Goal: Feedback & Contribution: Contribute content

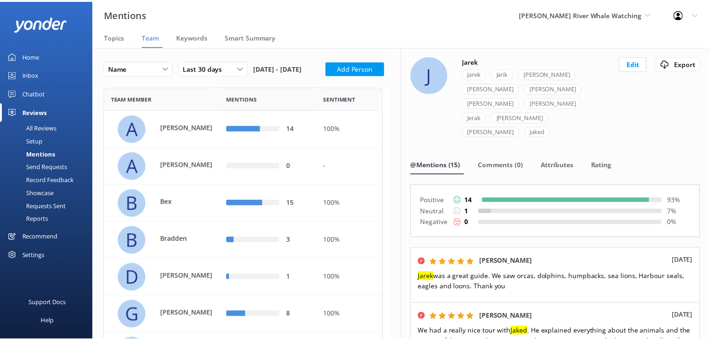
scroll to position [688, 275]
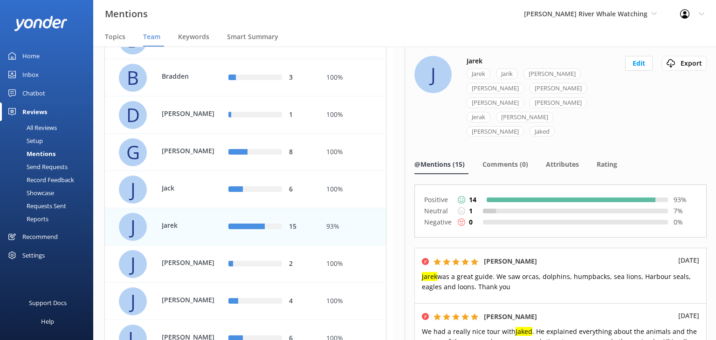
click at [41, 55] on link "Home" at bounding box center [46, 56] width 93 height 19
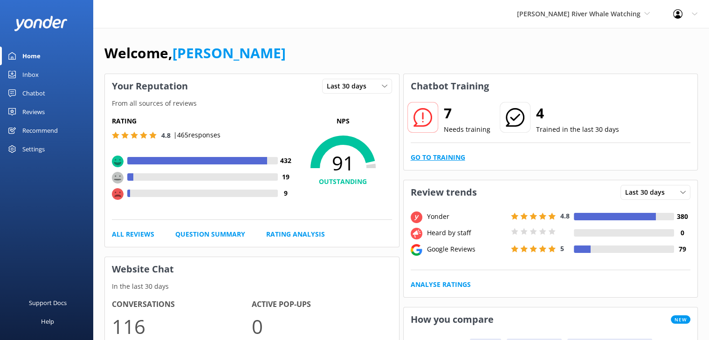
click at [444, 157] on link "Go to Training" at bounding box center [438, 157] width 55 height 10
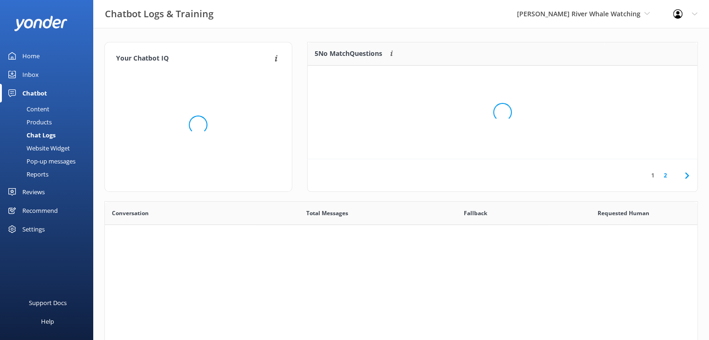
scroll to position [319, 585]
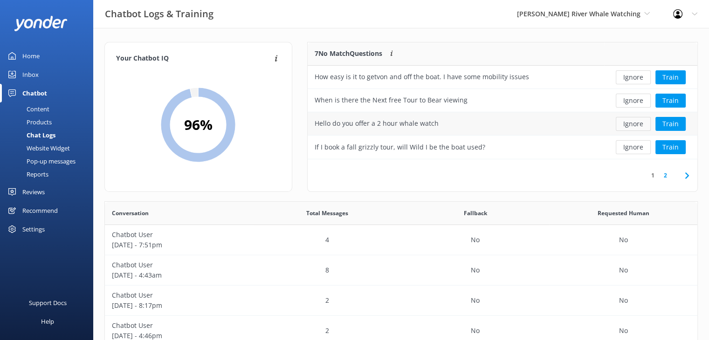
click at [641, 125] on button "Ignore" at bounding box center [633, 124] width 35 height 14
click at [632, 125] on button "Ignore" at bounding box center [633, 124] width 35 height 14
click at [667, 177] on link "2" at bounding box center [665, 175] width 13 height 9
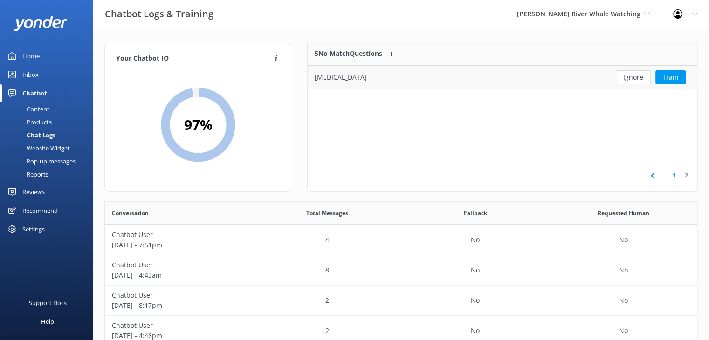
scroll to position [7, 7]
click at [673, 179] on link "1" at bounding box center [674, 175] width 13 height 9
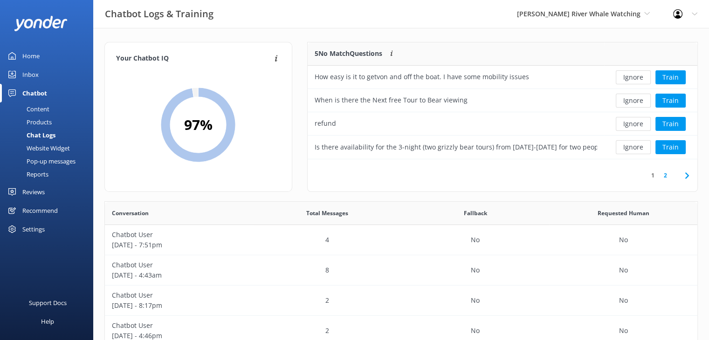
click at [34, 105] on div "Content" at bounding box center [28, 109] width 44 height 13
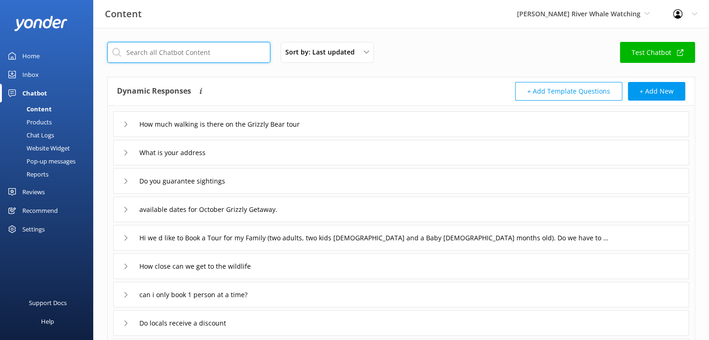
click at [207, 56] on input "text" at bounding box center [188, 52] width 163 height 21
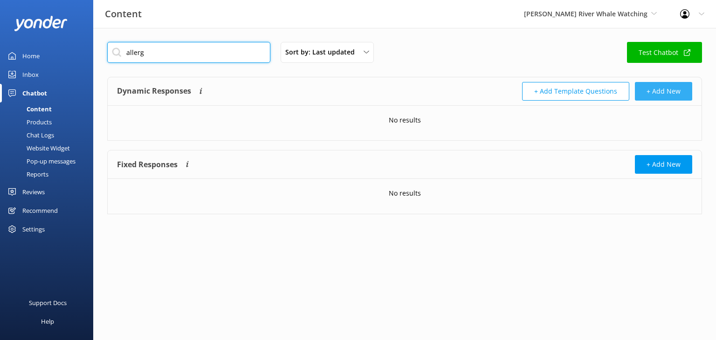
type input "allerg"
click at [671, 90] on button "+ Add New" at bounding box center [663, 91] width 57 height 19
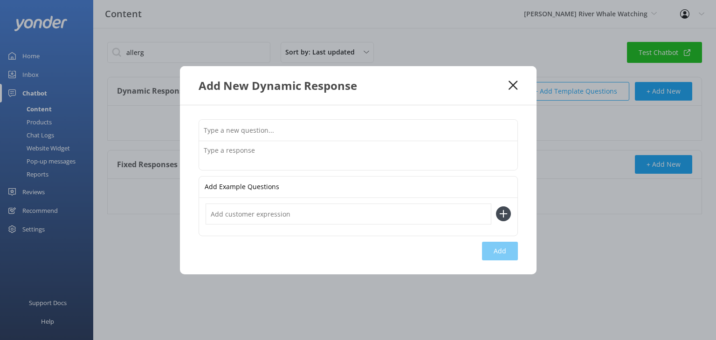
click at [239, 124] on input "text" at bounding box center [358, 130] width 318 height 21
type input "F"
type input "Can you accommodate [MEDICAL_DATA] or dietary requests"
click at [253, 214] on input "text" at bounding box center [349, 214] width 286 height 21
type input "[MEDICAL_DATA]"
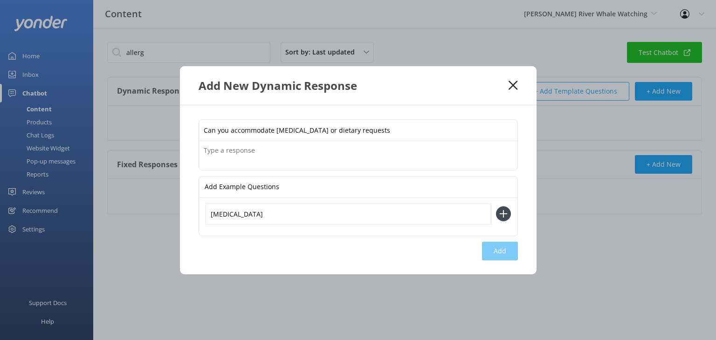
click at [504, 215] on icon at bounding box center [503, 213] width 15 height 15
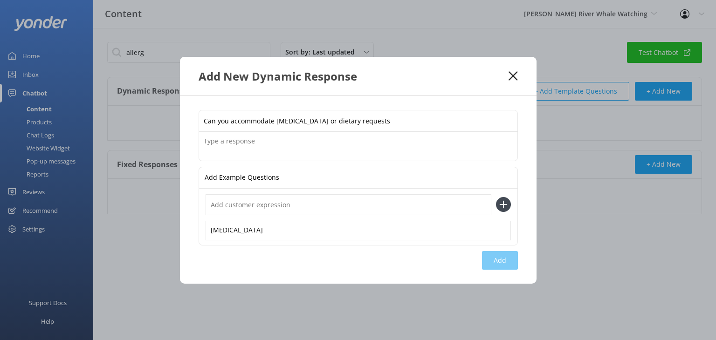
click at [271, 207] on input "text" at bounding box center [349, 204] width 286 height 21
type input "Vegetarian"
click at [502, 202] on icon at bounding box center [503, 204] width 15 height 15
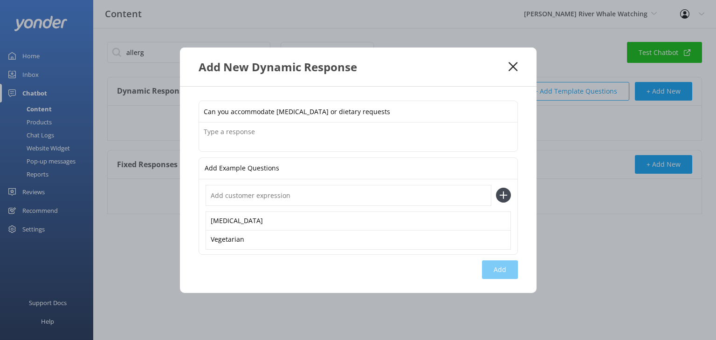
click at [244, 198] on input "text" at bounding box center [349, 195] width 286 height 21
type input "Vegan"
click at [505, 196] on icon at bounding box center [503, 195] width 15 height 15
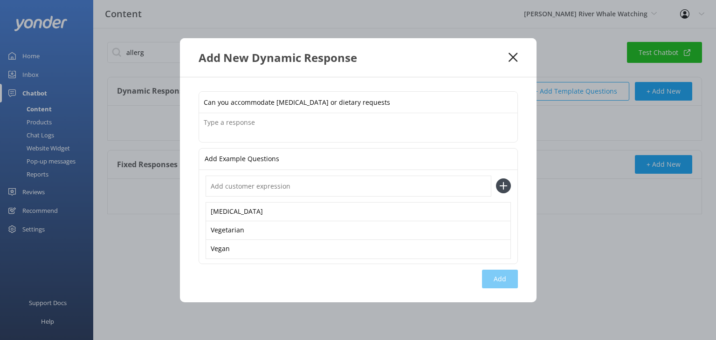
click at [278, 191] on input "text" at bounding box center [349, 186] width 286 height 21
type input "Dietary Request"
click at [503, 187] on use at bounding box center [503, 186] width 8 height 8
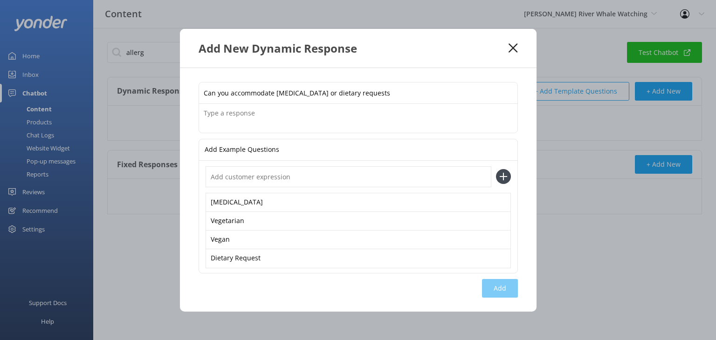
click at [243, 116] on textarea at bounding box center [358, 118] width 318 height 29
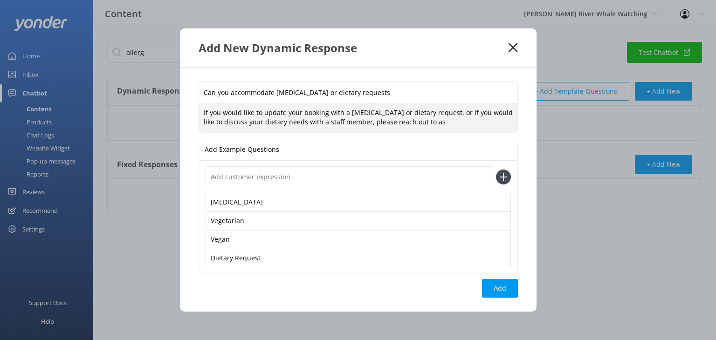
paste textarea "at [PHONE_NUMBER], toll free at [PHONE_NUMBER] or [EMAIL_ADDRESS][DOMAIN_NAME]."
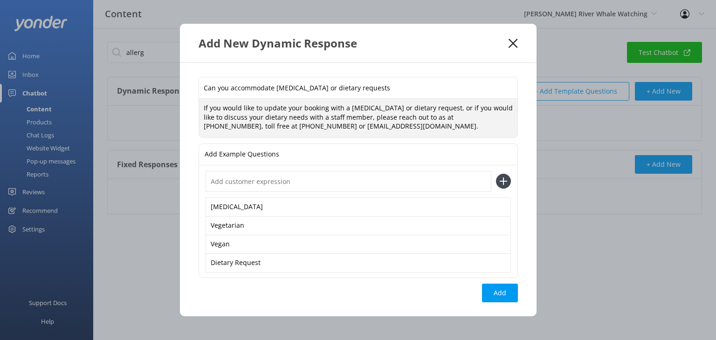
click at [415, 119] on textarea "If you would like to update your booking with a [MEDICAL_DATA] or dietary reque…" at bounding box center [358, 118] width 318 height 39
type textarea "If you would like to update your booking with a [MEDICAL_DATA] or dietary reque…"
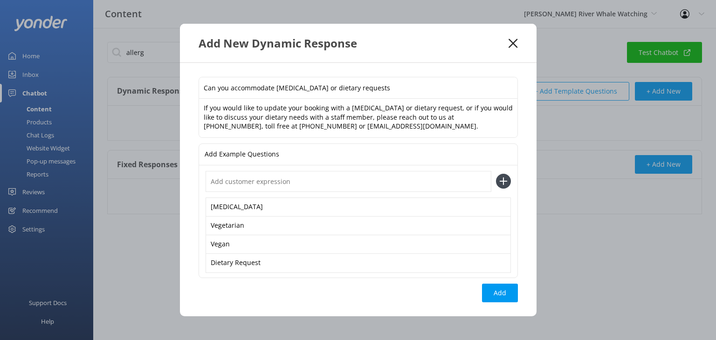
click at [314, 179] on input "text" at bounding box center [349, 181] width 286 height 21
type input "Allergy"
drag, startPoint x: 503, startPoint y: 179, endPoint x: 496, endPoint y: 178, distance: 7.5
click at [503, 178] on use at bounding box center [503, 182] width 8 height 8
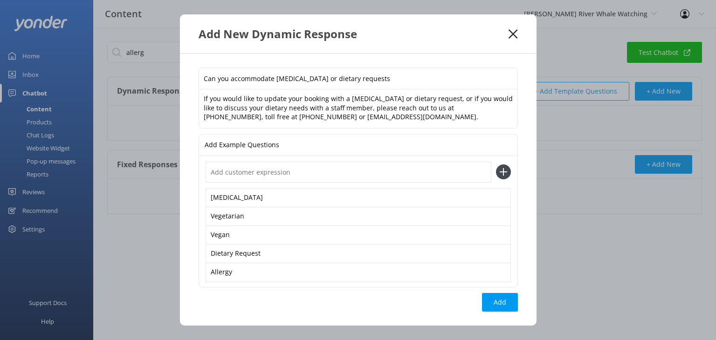
click at [313, 171] on input "text" at bounding box center [349, 172] width 286 height 21
type input "e"
type input "[MEDICAL_DATA]"
click at [504, 172] on icon at bounding box center [503, 172] width 15 height 15
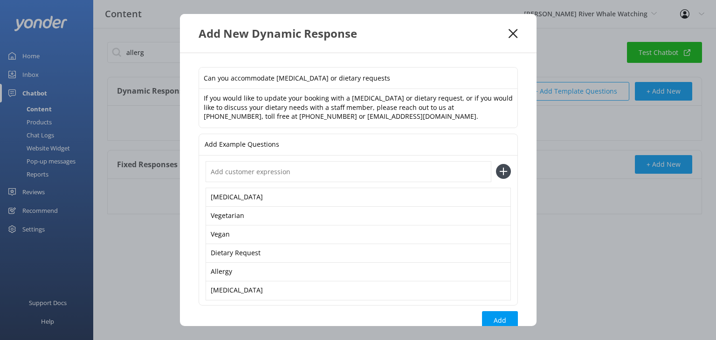
drag, startPoint x: 484, startPoint y: 318, endPoint x: 485, endPoint y: 313, distance: 5.6
click at [484, 318] on button "Add" at bounding box center [500, 320] width 36 height 19
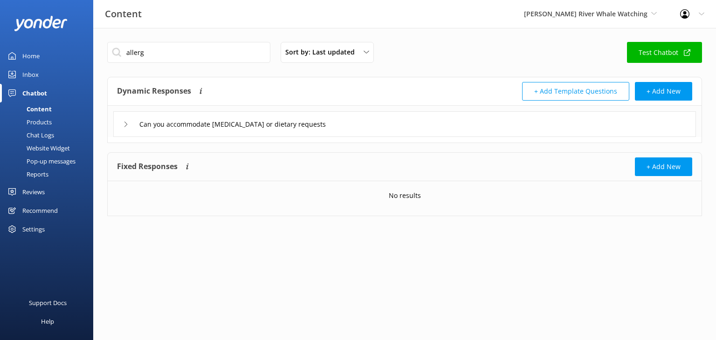
click at [37, 56] on div "Home" at bounding box center [30, 56] width 17 height 19
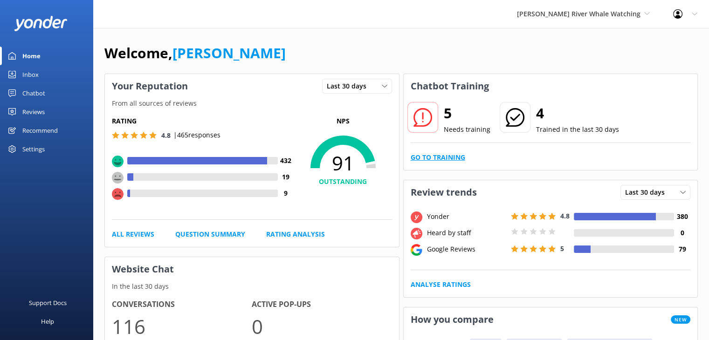
click at [452, 158] on link "Go to Training" at bounding box center [438, 157] width 55 height 10
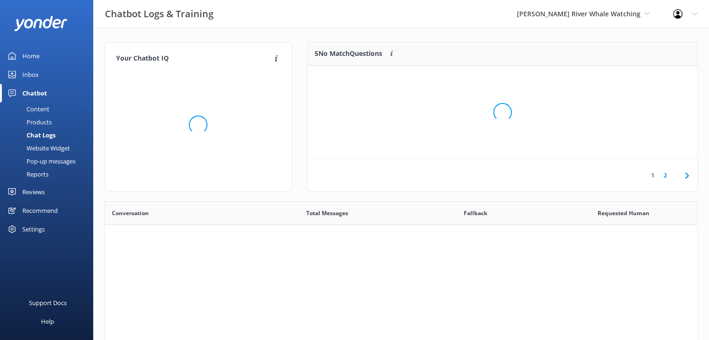
scroll to position [319, 585]
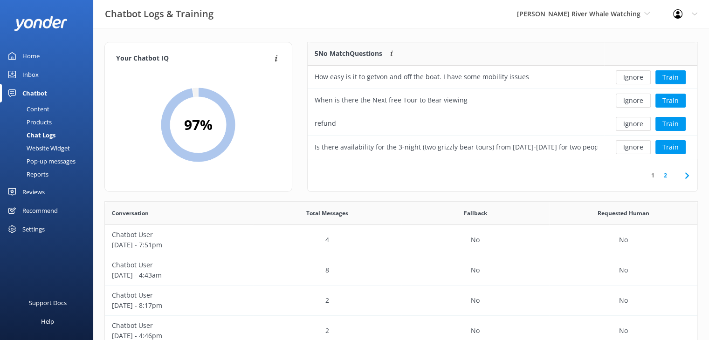
click at [666, 178] on link "2" at bounding box center [665, 175] width 13 height 9
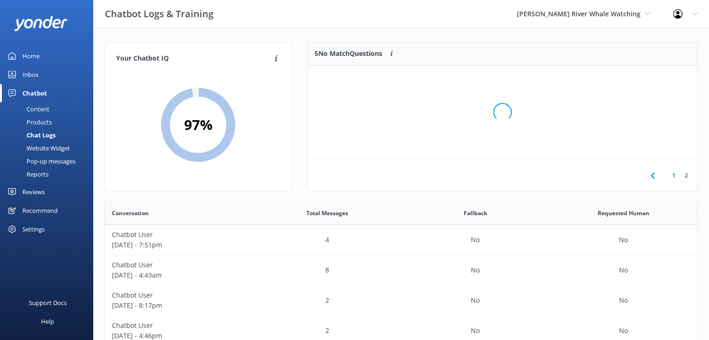
scroll to position [7, 7]
click at [637, 77] on button "Ignore" at bounding box center [633, 77] width 35 height 14
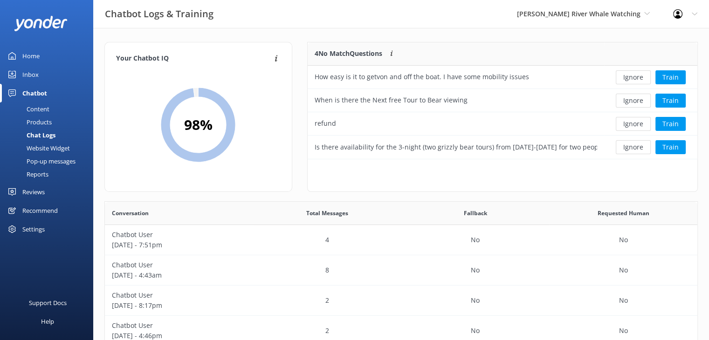
scroll to position [110, 383]
click at [670, 124] on button "Train" at bounding box center [670, 124] width 30 height 14
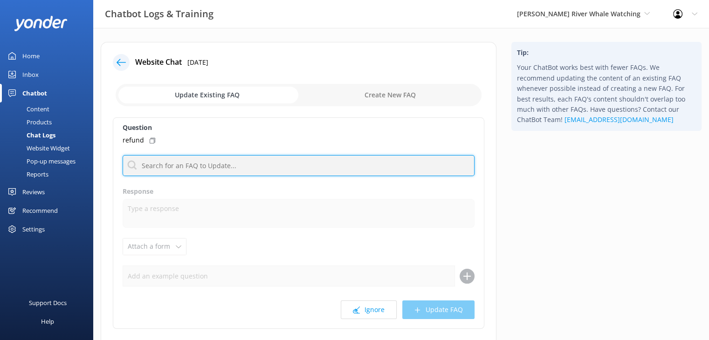
click at [197, 168] on input "text" at bounding box center [299, 165] width 352 height 21
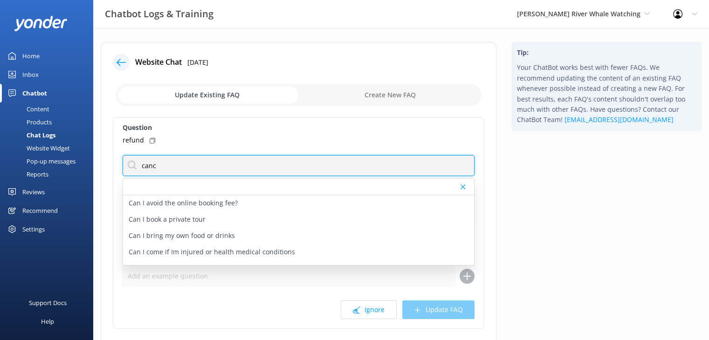
type input "cancel"
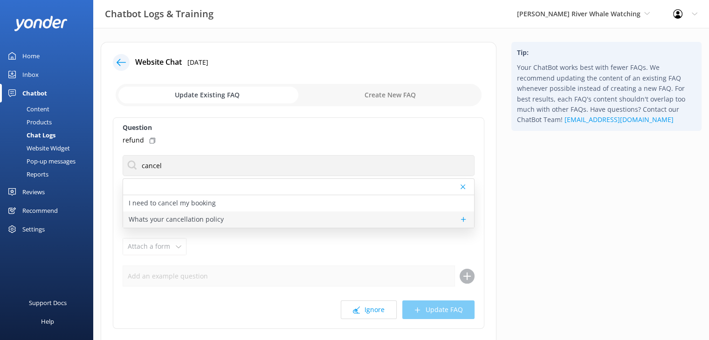
click at [168, 220] on p "Whats your cancellation policy" at bounding box center [176, 219] width 95 height 10
type textarea "Full payment is required at the time of booking. For groups of up to four peopl…"
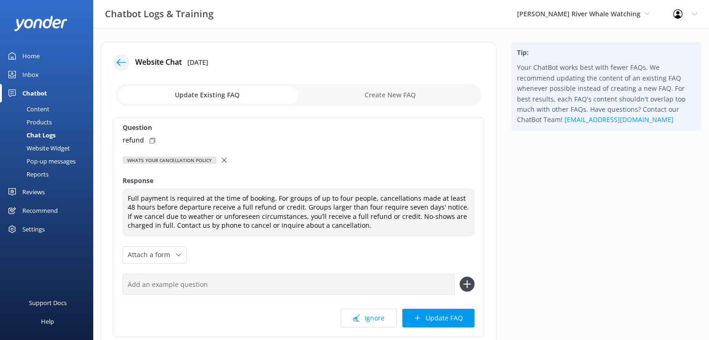
scroll to position [72, 0]
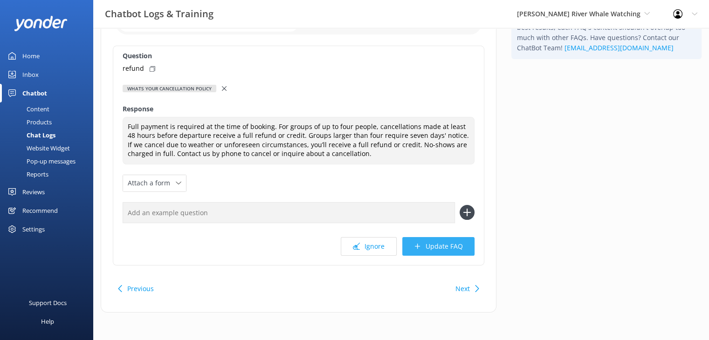
click at [438, 247] on button "Update FAQ" at bounding box center [438, 246] width 72 height 19
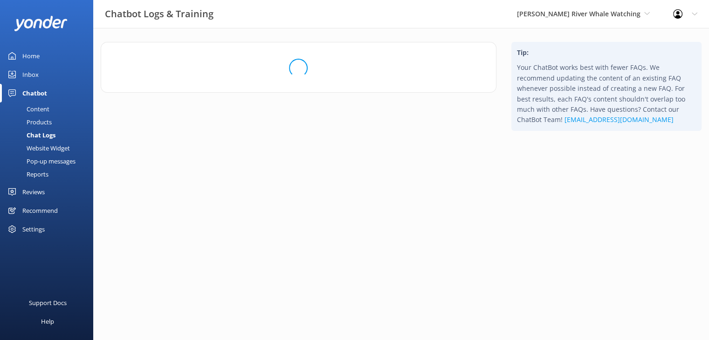
scroll to position [0, 0]
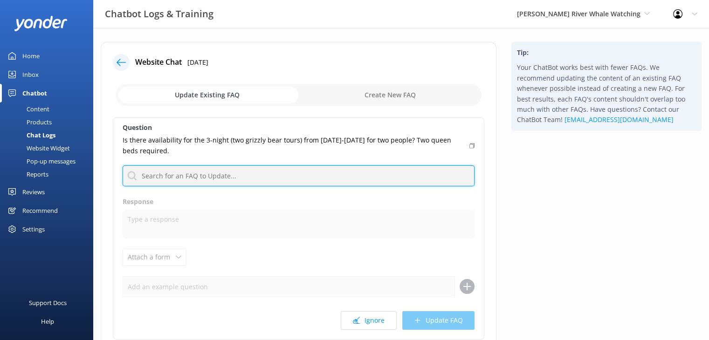
click at [238, 170] on input "text" at bounding box center [299, 175] width 352 height 21
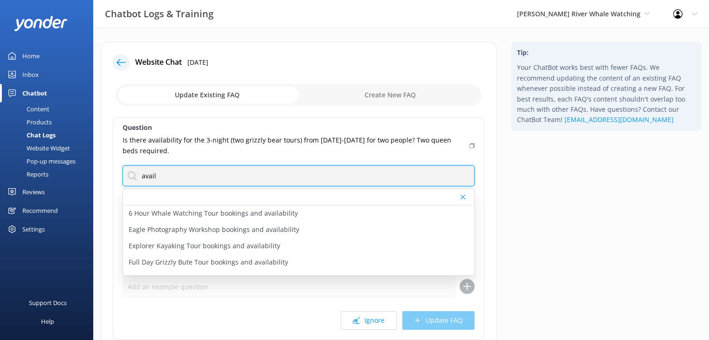
type input "availability"
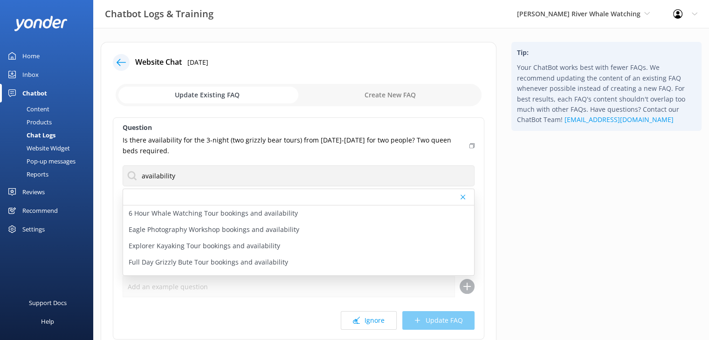
click at [475, 111] on div "Website Chat [DATE] Update Existing FAQ Create New FAQ Question Is there availa…" at bounding box center [299, 214] width 396 height 345
click at [381, 327] on button "Ignore" at bounding box center [369, 320] width 56 height 19
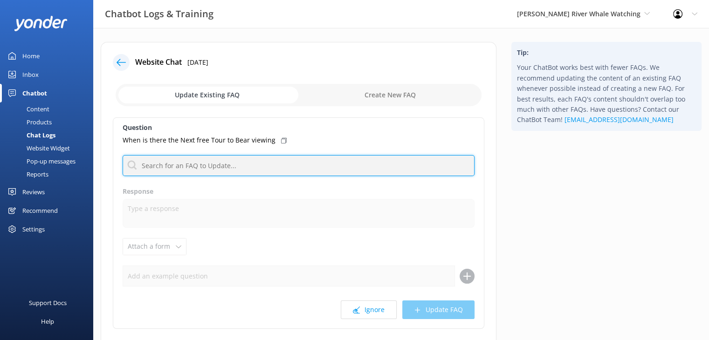
click at [189, 169] on input "text" at bounding box center [299, 165] width 352 height 21
type input "availability"
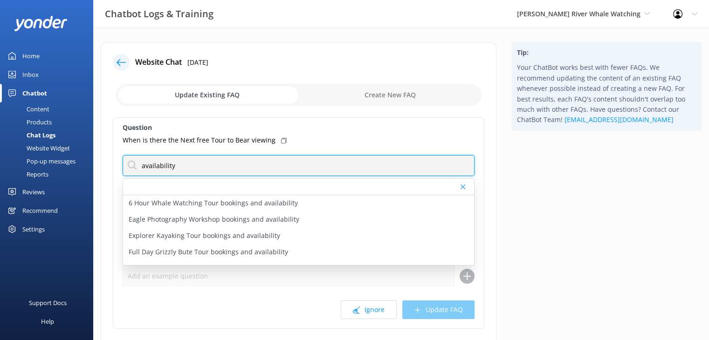
scroll to position [19, 0]
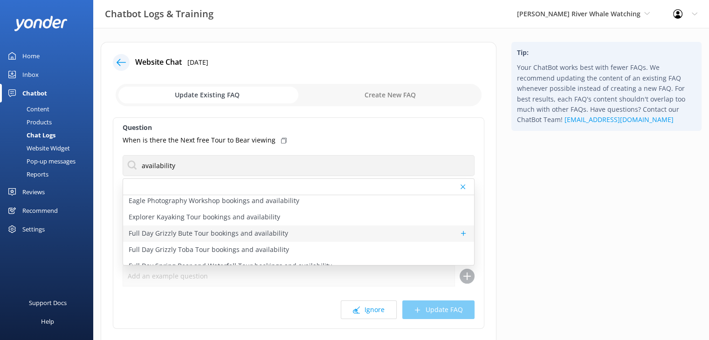
click at [248, 235] on p "Full Day Grizzly Bute Tour bookings and availability" at bounding box center [208, 233] width 159 height 10
type textarea "To view availability and book your Full Day Grizzly Bute Tour, visit [URL][DOMA…"
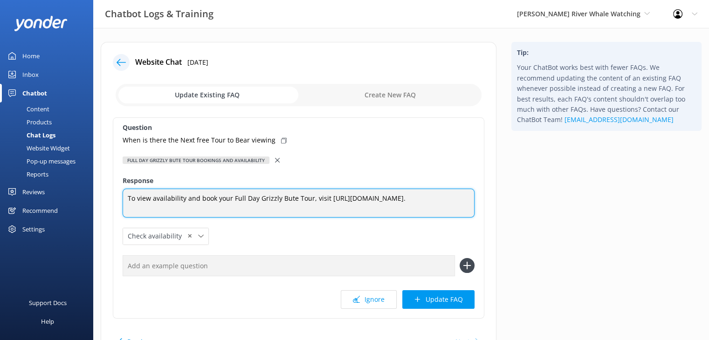
click at [437, 209] on textarea "To view availability and book your Full Day Grizzly Bute Tour, visit [URL][DOMA…" at bounding box center [299, 203] width 352 height 29
drag, startPoint x: 437, startPoint y: 209, endPoint x: 89, endPoint y: 190, distance: 347.8
click at [90, 190] on div "Chatbot Logs & Training [PERSON_NAME] River Whale Watching Wildcoast Adventures…" at bounding box center [354, 211] width 709 height 366
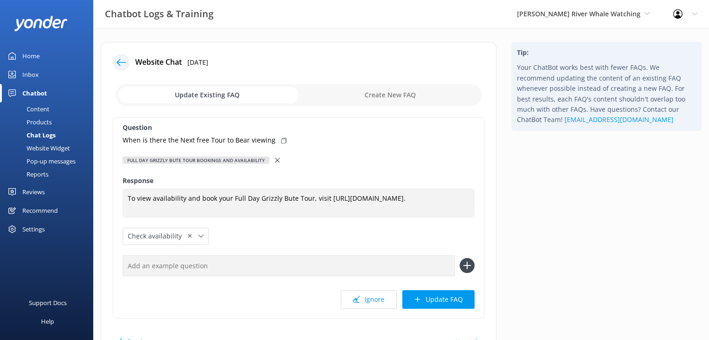
click at [278, 160] on div at bounding box center [278, 160] width 7 height 10
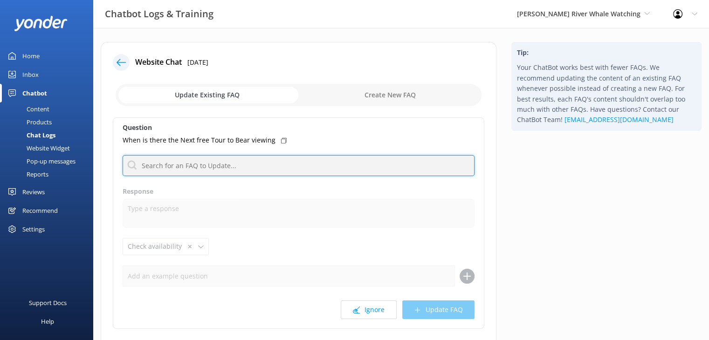
click at [240, 162] on input "text" at bounding box center [299, 165] width 352 height 21
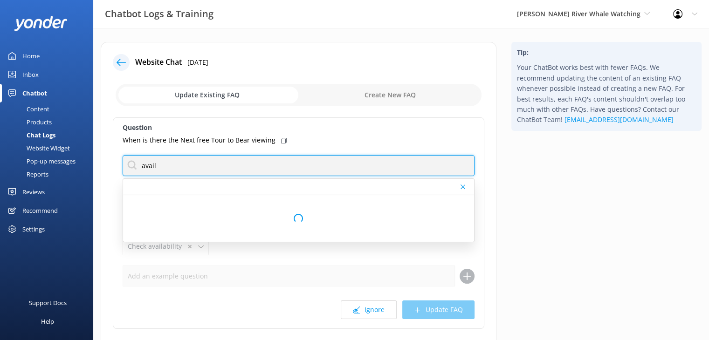
scroll to position [0, 0]
type input "availability"
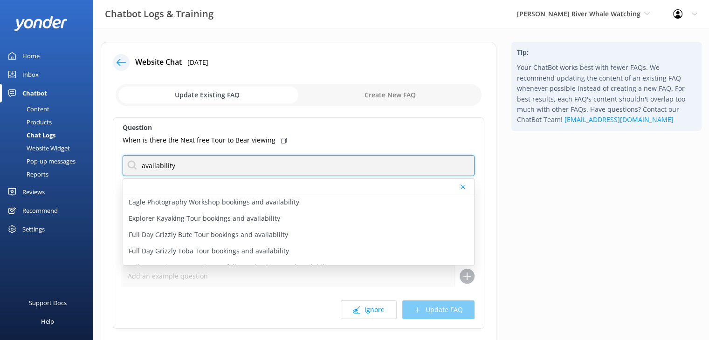
scroll to position [19, 0]
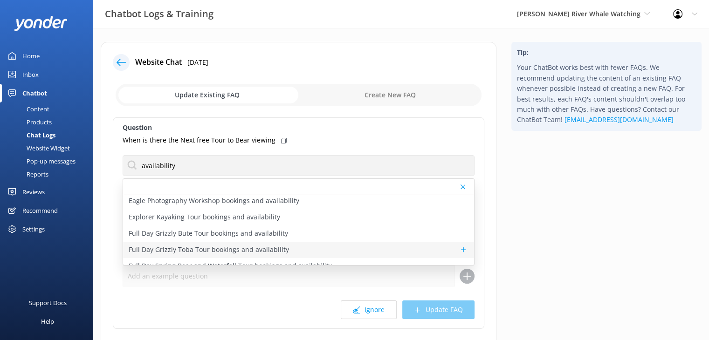
click at [305, 242] on div "Full Day Grizzly Toba Tour bookings and availability" at bounding box center [298, 250] width 351 height 16
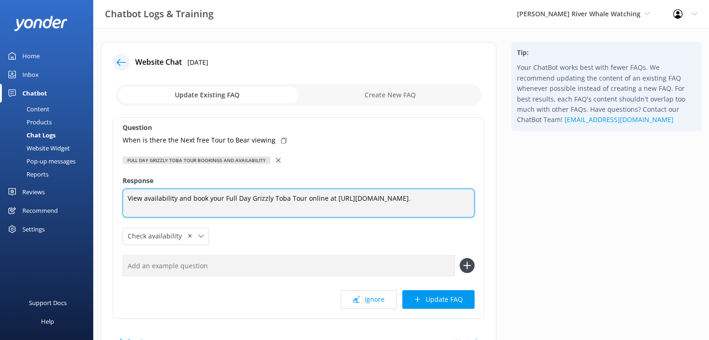
click at [203, 218] on textarea "View availability and book your Full Day Grizzly Toba Tour online at [URL][DOMA…" at bounding box center [299, 203] width 352 height 29
paste textarea "To view availability and book your Full Day Grizzly Bute Tour, visit [URL][DOMA…"
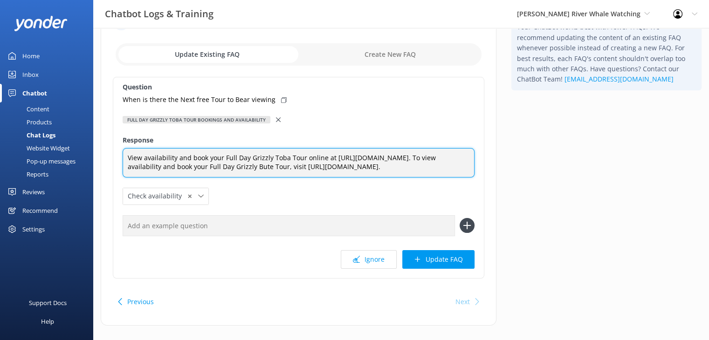
scroll to position [0, 0]
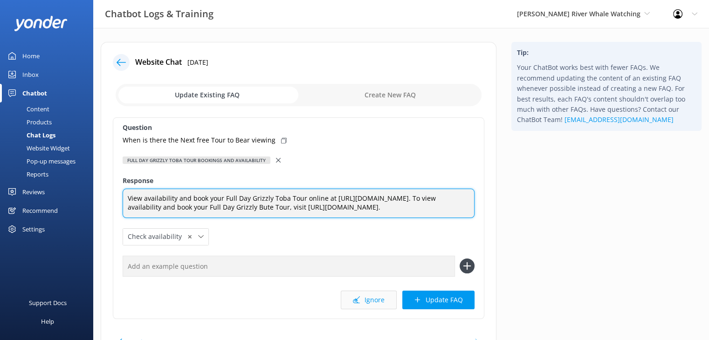
type textarea "View availability and book your Full Day Grizzly Toba Tour online at [URL][DOMA…"
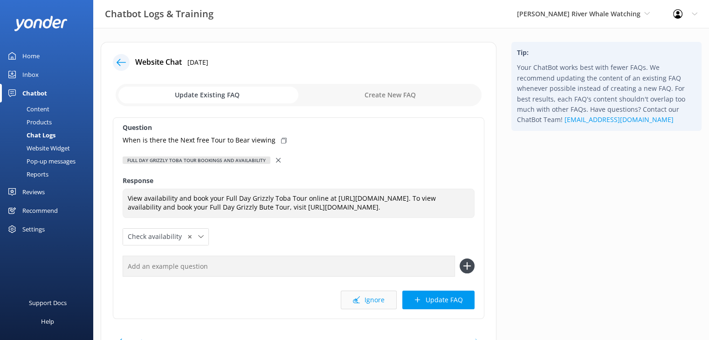
click at [373, 310] on button "Ignore" at bounding box center [369, 300] width 56 height 19
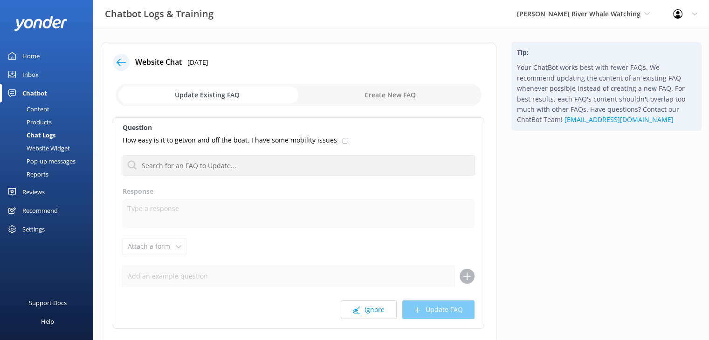
click at [228, 96] on input "checkbox" at bounding box center [299, 95] width 366 height 22
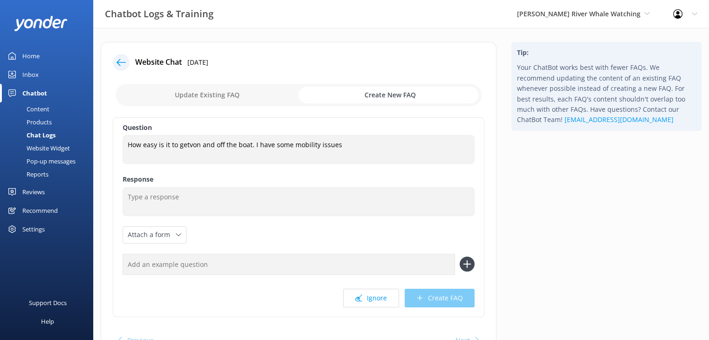
click at [215, 95] on input "checkbox" at bounding box center [299, 95] width 366 height 22
checkbox input "false"
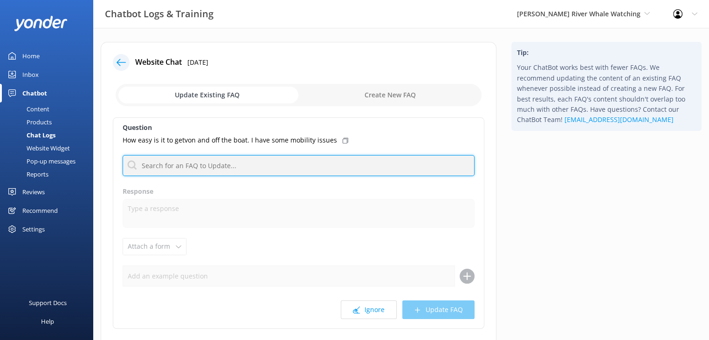
click at [227, 162] on input "text" at bounding box center [299, 165] width 352 height 21
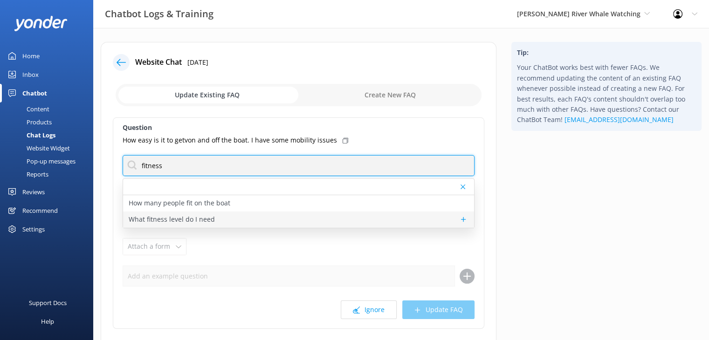
type input "fitness"
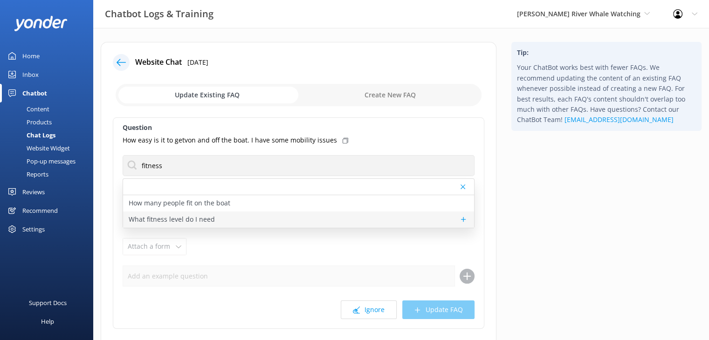
click at [201, 217] on p "What fitness level do I need" at bounding box center [172, 219] width 86 height 10
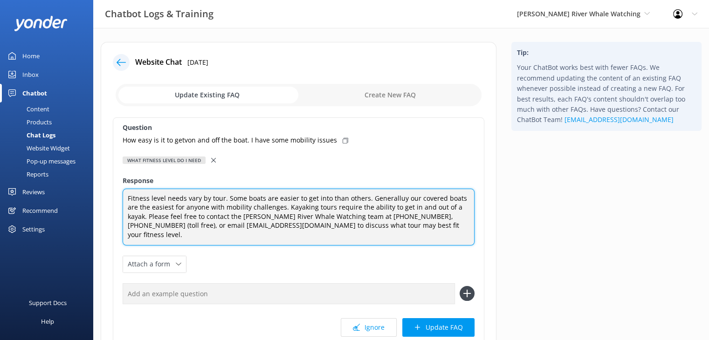
click at [398, 200] on textarea "Fitness level needs vary by tour. Some boats are easier to get into than others…" at bounding box center [299, 217] width 352 height 57
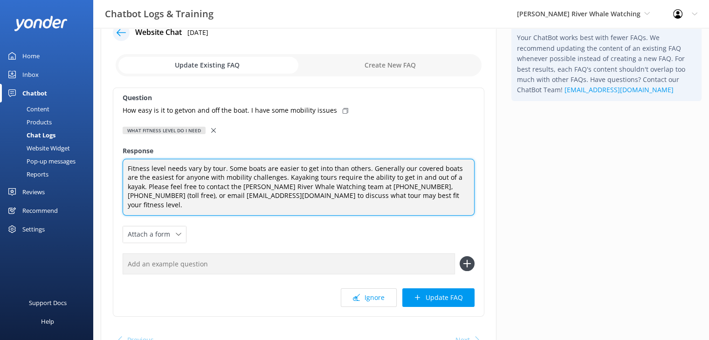
scroll to position [47, 0]
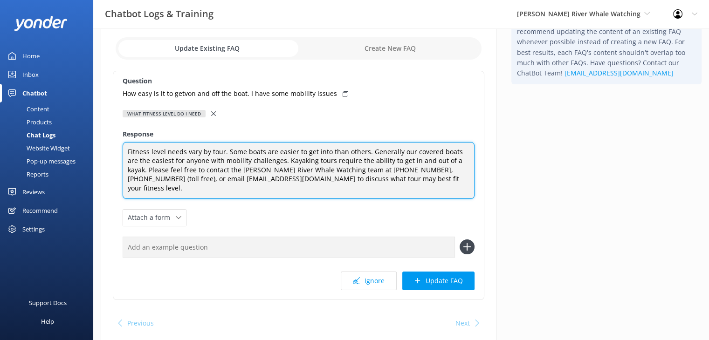
type textarea "Fitness level needs vary by tour. Some boats are easier to get into than others…"
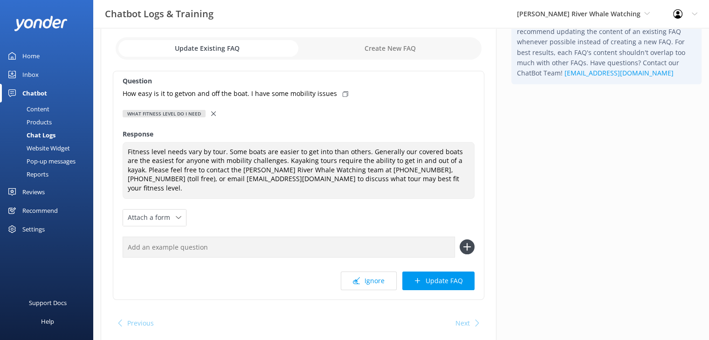
click at [231, 238] on input "text" at bounding box center [289, 247] width 332 height 21
type input "Wheelchair"
click at [468, 243] on use at bounding box center [467, 247] width 8 height 8
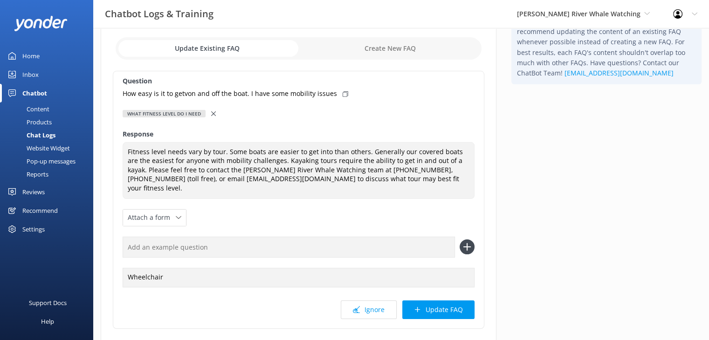
click at [220, 242] on input "text" at bounding box center [289, 247] width 332 height 21
type input "Walker"
click at [471, 240] on icon at bounding box center [467, 247] width 15 height 15
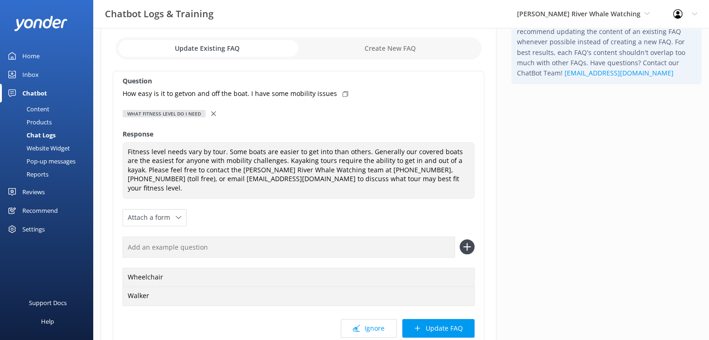
click at [226, 240] on input "text" at bounding box center [289, 247] width 332 height 21
type input "m"
type input "Mobility"
click at [470, 243] on use at bounding box center [467, 247] width 8 height 8
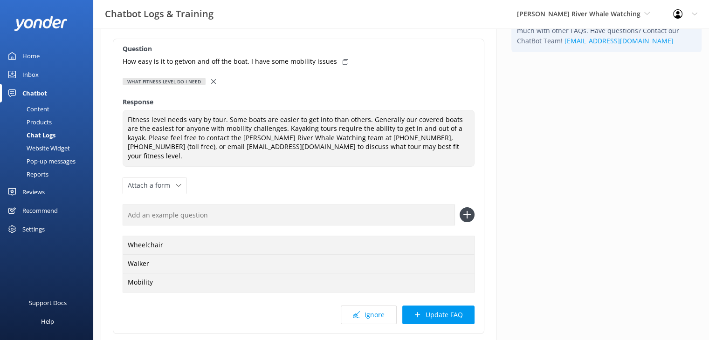
scroll to position [93, 0]
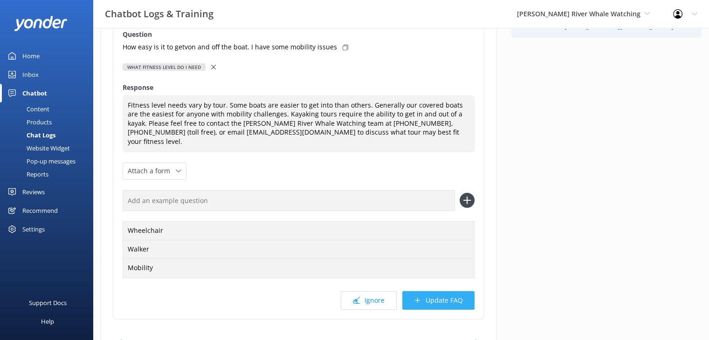
click at [440, 293] on button "Update FAQ" at bounding box center [438, 300] width 72 height 19
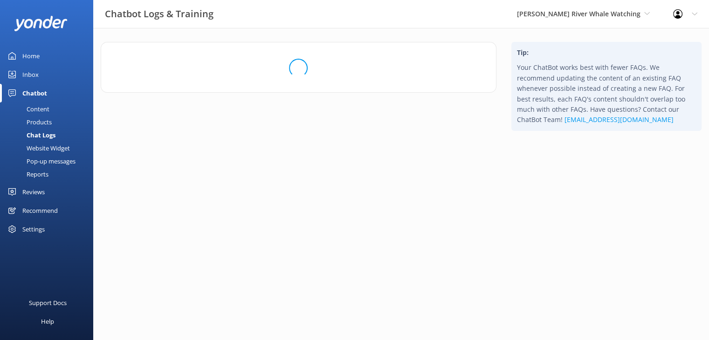
scroll to position [0, 0]
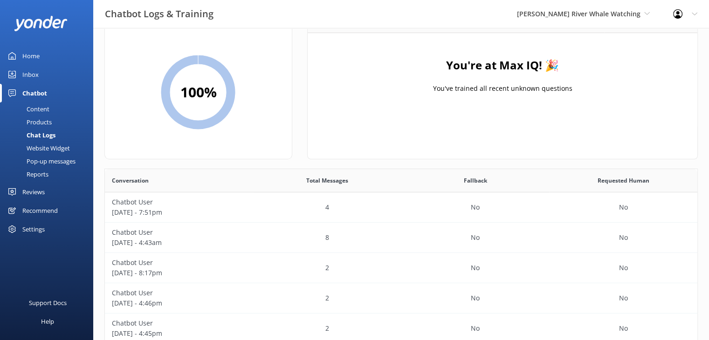
scroll to position [47, 0]
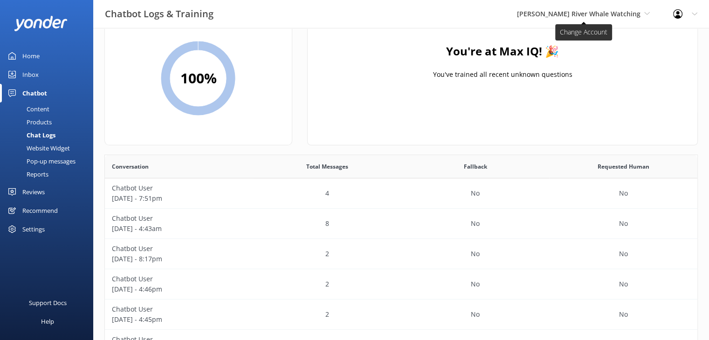
click at [620, 11] on span "[PERSON_NAME] River Whale Watching" at bounding box center [579, 13] width 124 height 9
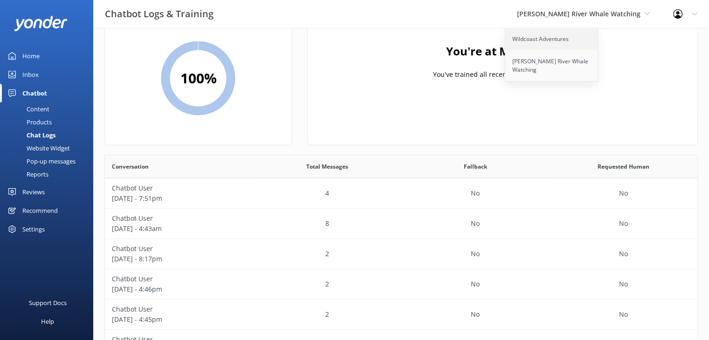
click at [547, 36] on link "Wildcoast Adventures" at bounding box center [551, 39] width 93 height 22
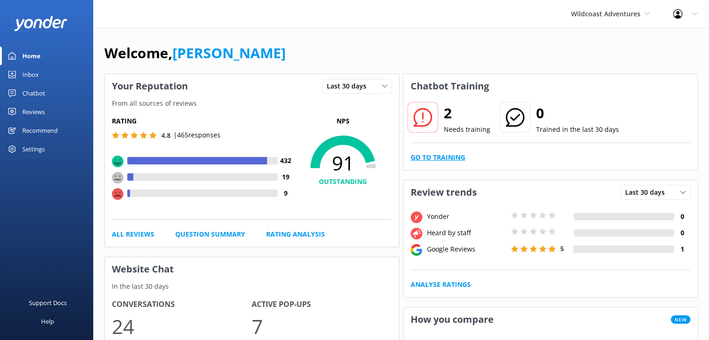
click at [438, 157] on link "Go to Training" at bounding box center [438, 157] width 55 height 10
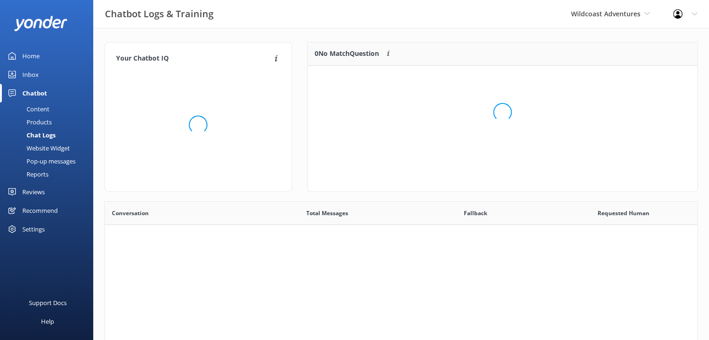
scroll to position [63, 383]
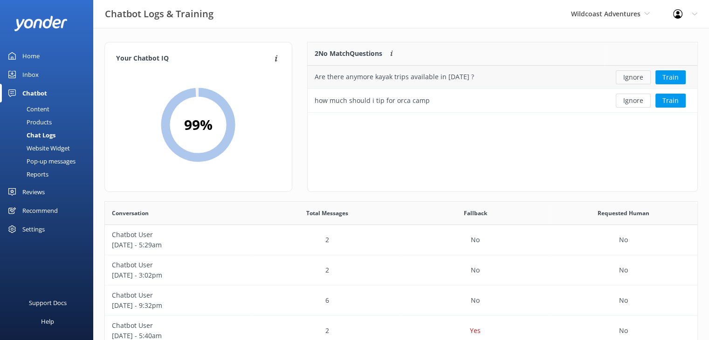
click at [640, 76] on button "Ignore" at bounding box center [633, 77] width 35 height 14
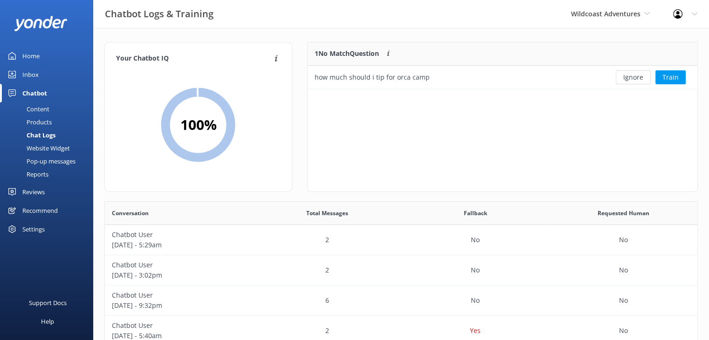
scroll to position [7, 7]
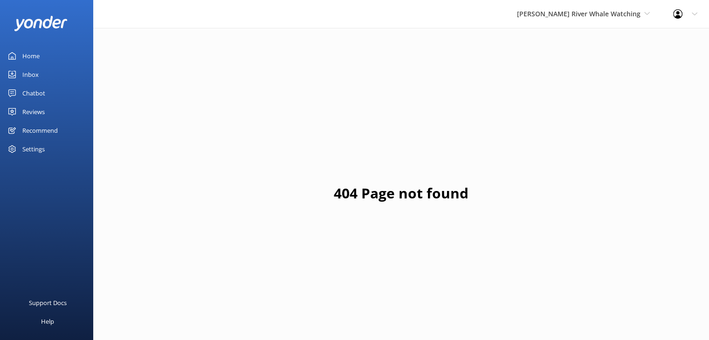
click at [26, 57] on div "Home" at bounding box center [30, 56] width 17 height 19
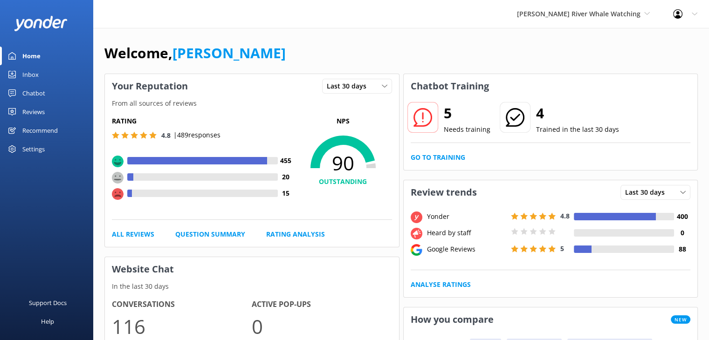
click at [32, 56] on div "Home" at bounding box center [31, 56] width 18 height 19
click at [37, 91] on div "Chatbot" at bounding box center [33, 93] width 23 height 19
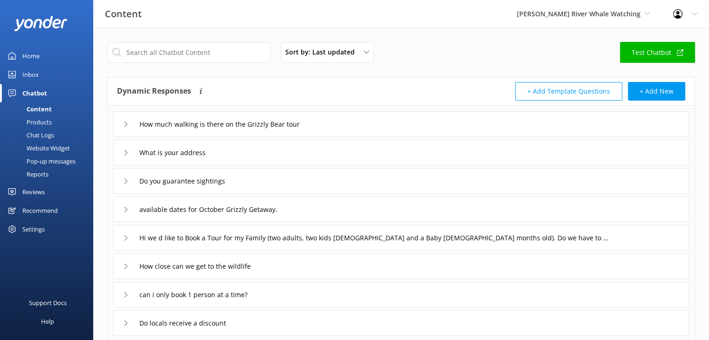
click at [124, 180] on icon at bounding box center [126, 182] width 6 height 6
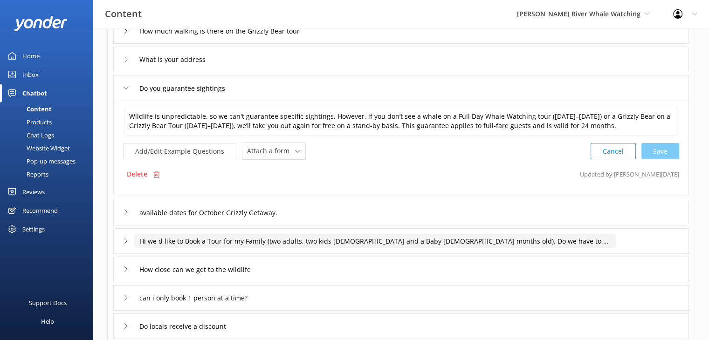
scroll to position [140, 0]
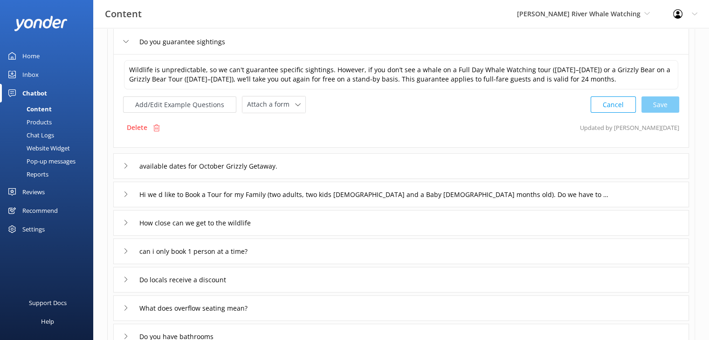
click at [125, 249] on icon at bounding box center [126, 251] width 6 height 6
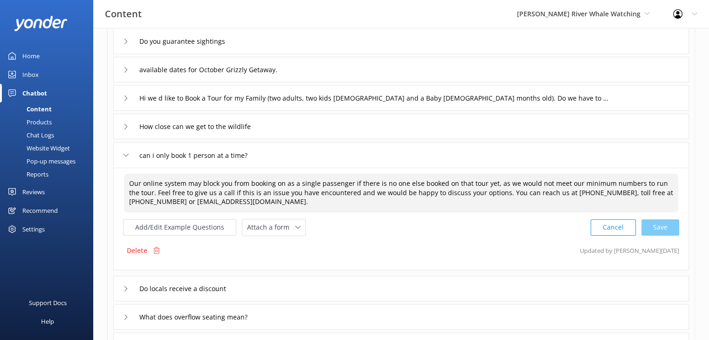
drag, startPoint x: 282, startPoint y: 204, endPoint x: 544, endPoint y: 196, distance: 262.1
click at [544, 196] on textarea "Our online system may block you from booking on as a single passenger if there …" at bounding box center [401, 193] width 554 height 39
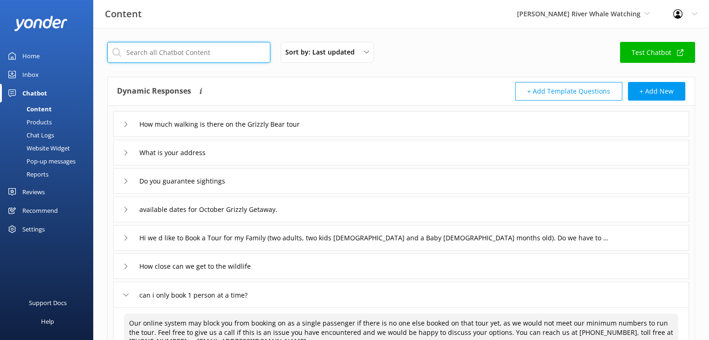
click at [196, 58] on input "text" at bounding box center [188, 52] width 163 height 21
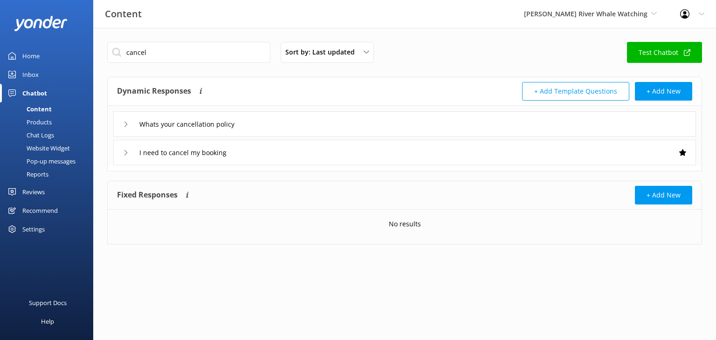
click at [122, 126] on div "Whats your cancellation policy" at bounding box center [404, 124] width 583 height 26
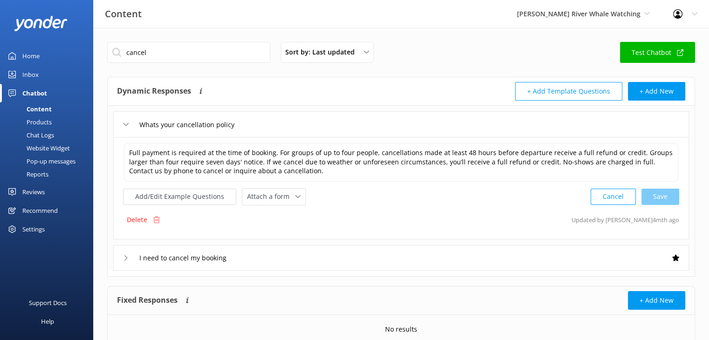
click at [124, 255] on icon at bounding box center [126, 258] width 6 height 6
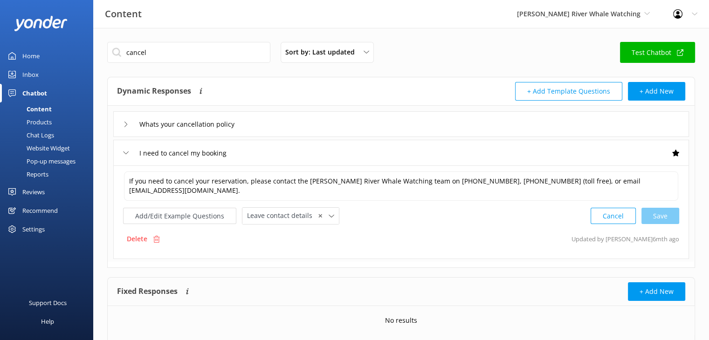
click at [128, 151] on icon at bounding box center [126, 153] width 6 height 6
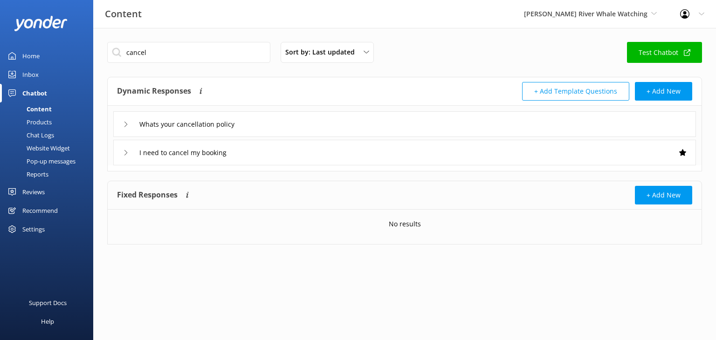
click at [121, 121] on div "Whats your cancellation policy" at bounding box center [404, 124] width 583 height 26
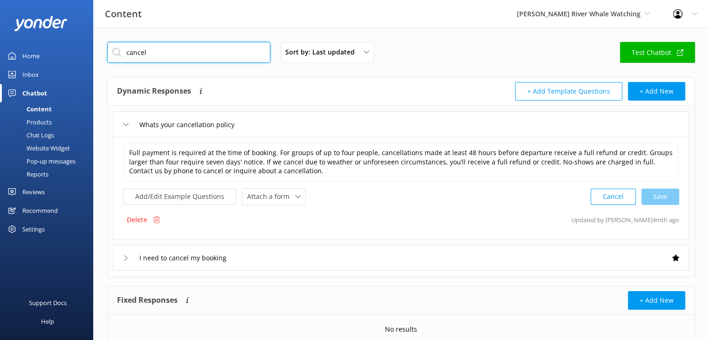
click at [151, 49] on input "cancel" at bounding box center [188, 52] width 163 height 21
drag, startPoint x: 153, startPoint y: 49, endPoint x: 55, endPoint y: 55, distance: 99.0
click at [55, 55] on div "Content Campbell River Whale Watching Wildcoast Adventures Campbell River Whale…" at bounding box center [354, 203] width 709 height 351
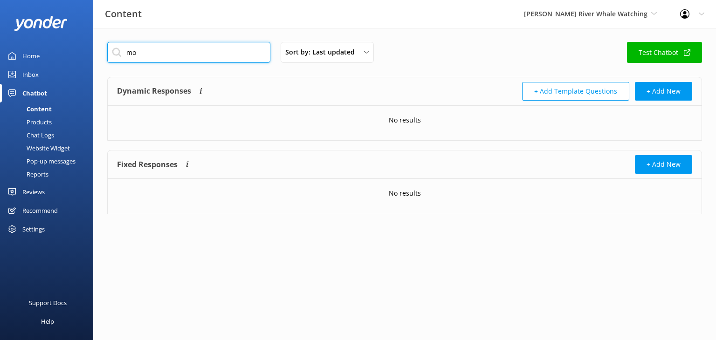
type input "m"
type input "a"
type input "w"
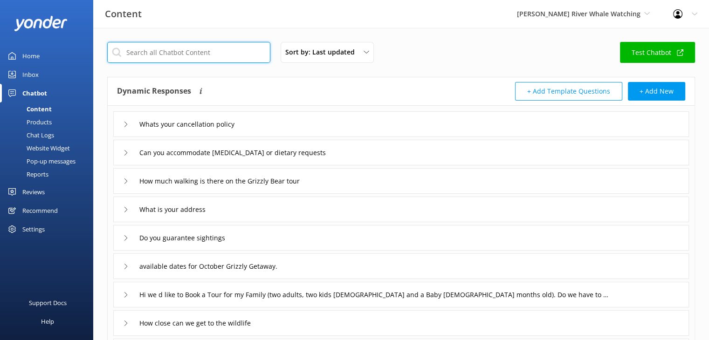
type input "e"
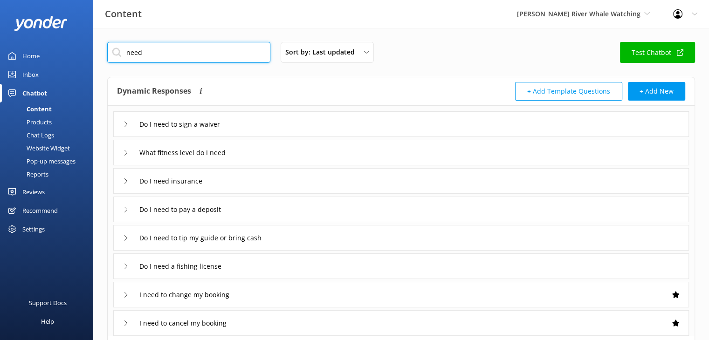
type input "need"
click at [127, 154] on icon at bounding box center [126, 153] width 6 height 6
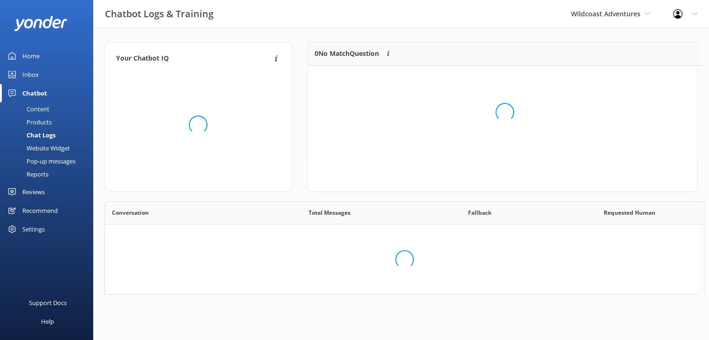
scroll to position [7, 7]
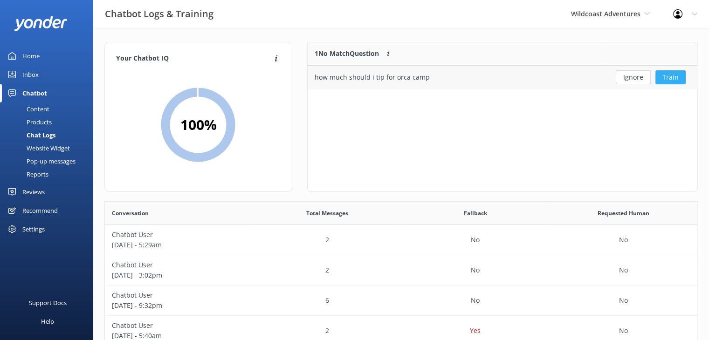
click at [671, 79] on button "Train" at bounding box center [670, 77] width 30 height 14
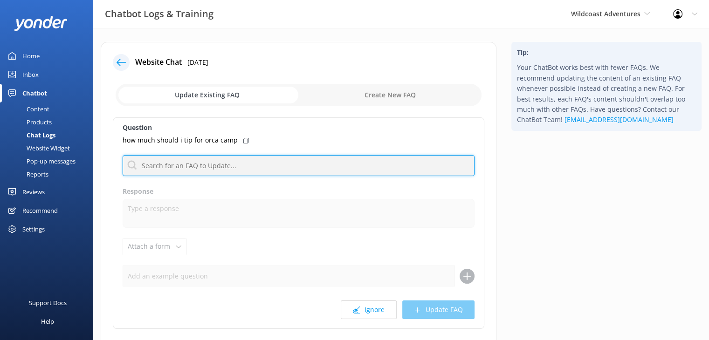
click at [207, 170] on input "text" at bounding box center [299, 165] width 352 height 21
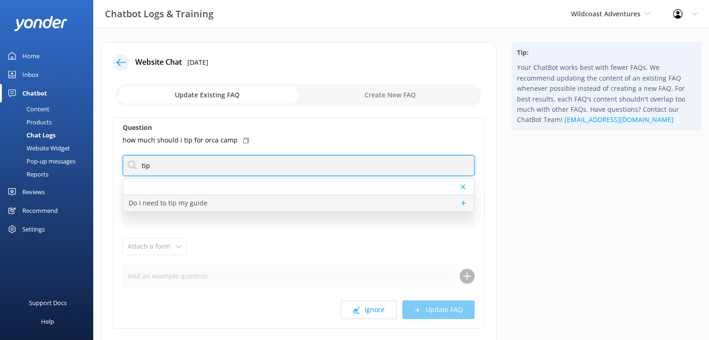
type input "tip"
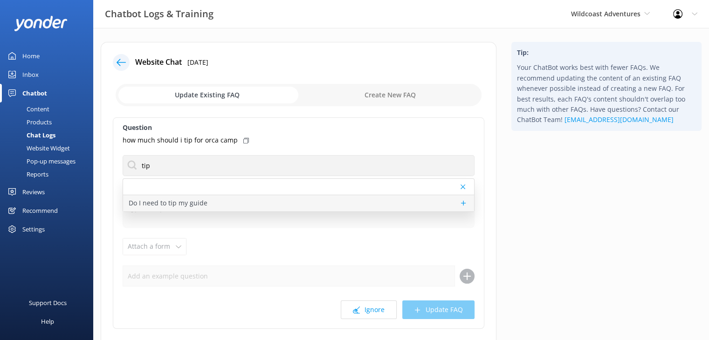
click at [180, 206] on p "Do I need to tip my guide" at bounding box center [168, 203] width 79 height 10
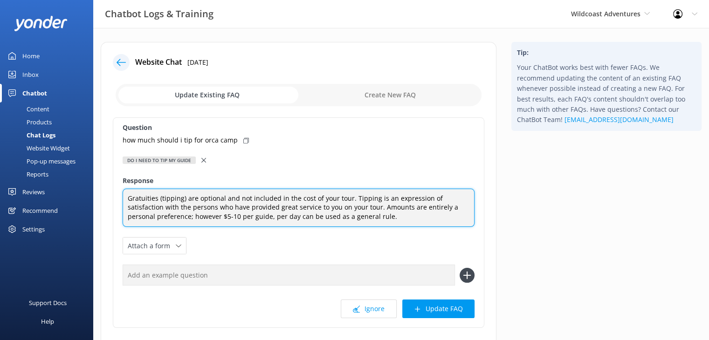
click at [242, 216] on textarea "Gratuities (tipping) are optional and not included in the cost of your tour. Ti…" at bounding box center [299, 208] width 352 height 39
click at [239, 215] on textarea "Gratuities (tipping) are optional and not included in the cost of your tour. Ti…" at bounding box center [299, 208] width 352 height 39
click at [300, 216] on textarea "Gratuities (tipping) are optional and not included in the cost of your tour. Ti…" at bounding box center [299, 208] width 352 height 39
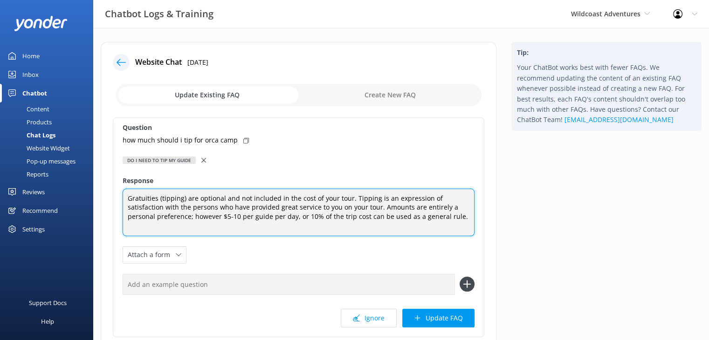
type textarea "Gratuities (tipping) are optional and not included in the cost of your tour. Ti…"
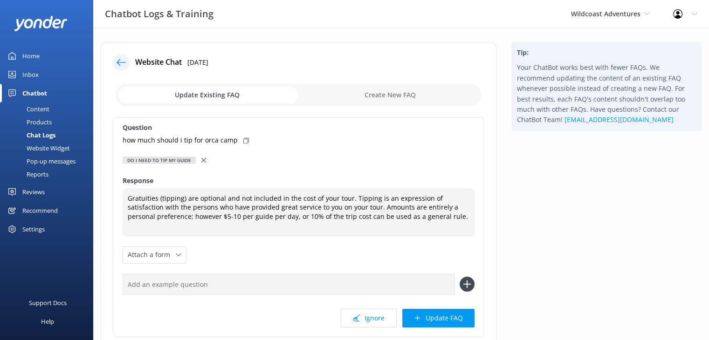
click at [223, 281] on input "text" at bounding box center [289, 284] width 332 height 21
type input "gratuity"
click at [470, 277] on icon at bounding box center [467, 284] width 15 height 15
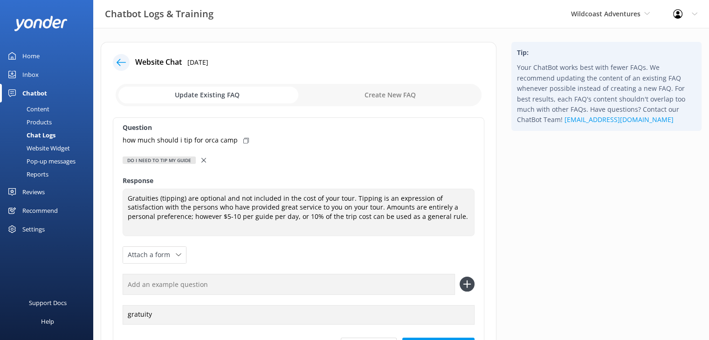
click at [185, 277] on input "text" at bounding box center [289, 284] width 332 height 21
type input "gratuities"
click at [467, 281] on use at bounding box center [467, 285] width 8 height 8
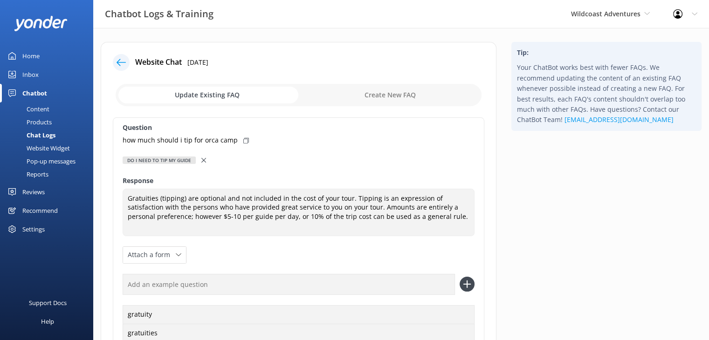
click at [182, 276] on input "text" at bounding box center [289, 284] width 332 height 21
type input "tips"
click at [468, 277] on icon at bounding box center [467, 284] width 15 height 15
click at [145, 274] on input "text" at bounding box center [289, 284] width 332 height 21
type input "tip"
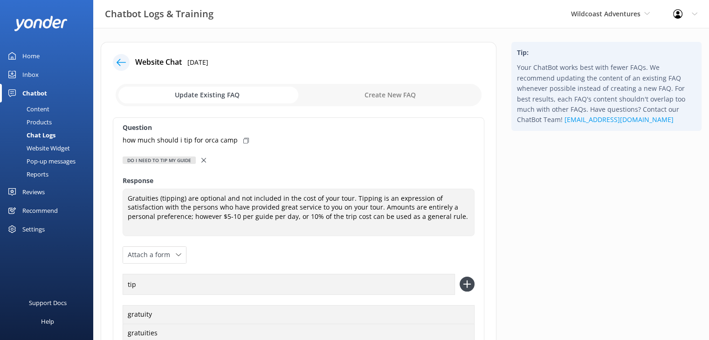
click at [468, 277] on icon at bounding box center [467, 284] width 15 height 15
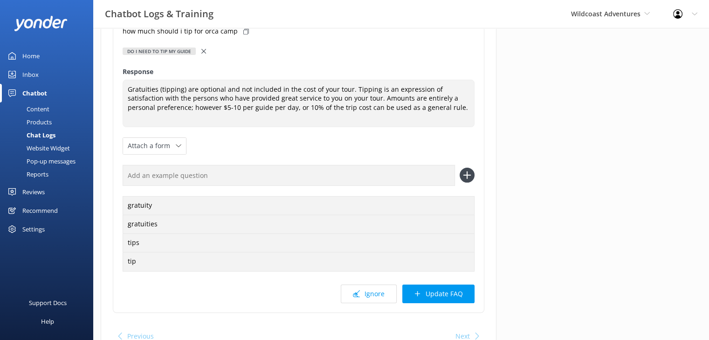
scroll to position [93, 0]
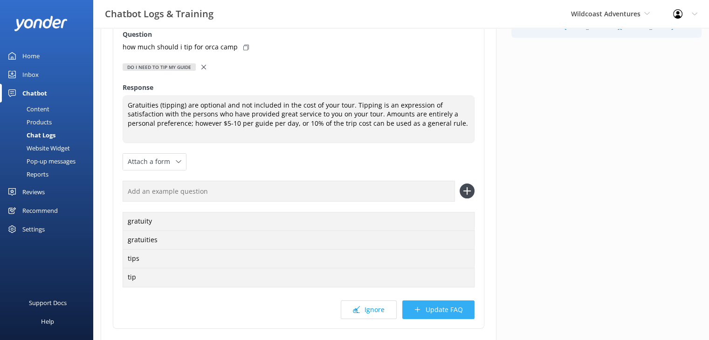
click at [432, 301] on button "Update FAQ" at bounding box center [438, 310] width 72 height 19
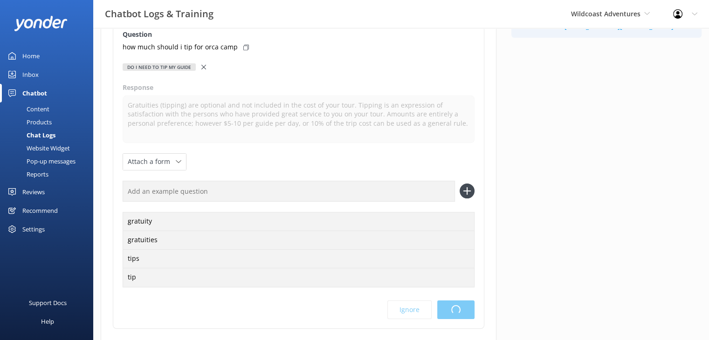
scroll to position [0, 0]
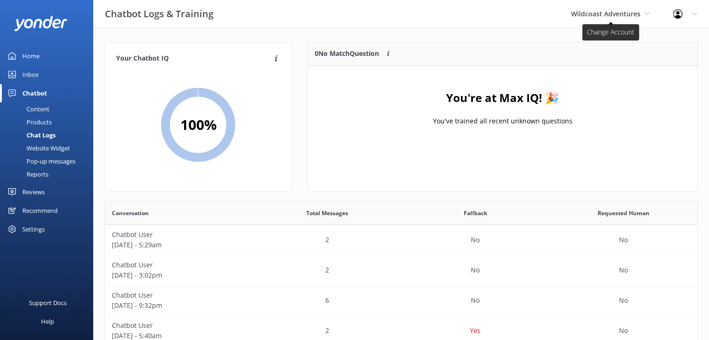
click at [613, 14] on span "Wildcoast Adventures" at bounding box center [605, 13] width 69 height 9
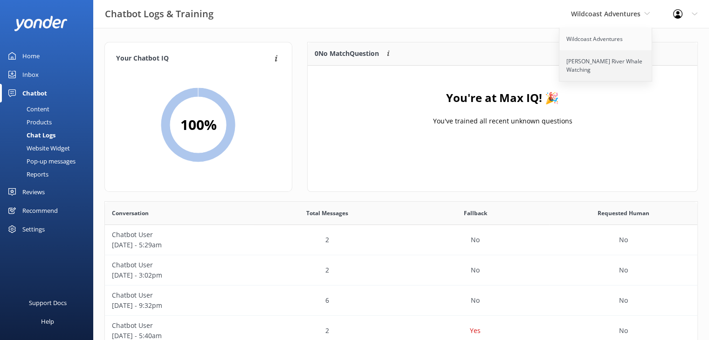
click at [587, 69] on link "[PERSON_NAME] River Whale Watching" at bounding box center [605, 65] width 93 height 31
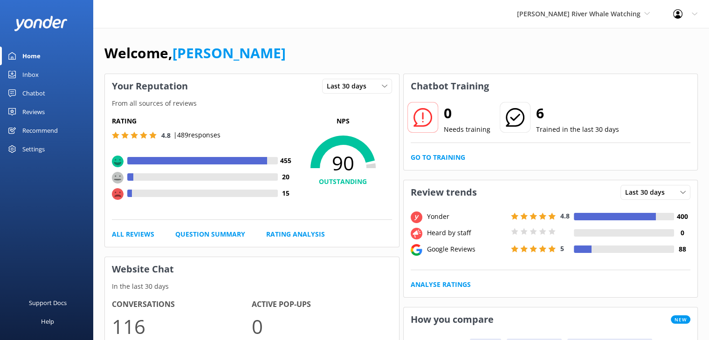
click at [587, 20] on div "Campbell River Whale Watching Wildcoast Adventures Campbell River Whale Watching" at bounding box center [583, 14] width 156 height 28
click at [572, 44] on link "Wildcoast Adventures" at bounding box center [551, 39] width 93 height 22
